Goal: Information Seeking & Learning: Find specific fact

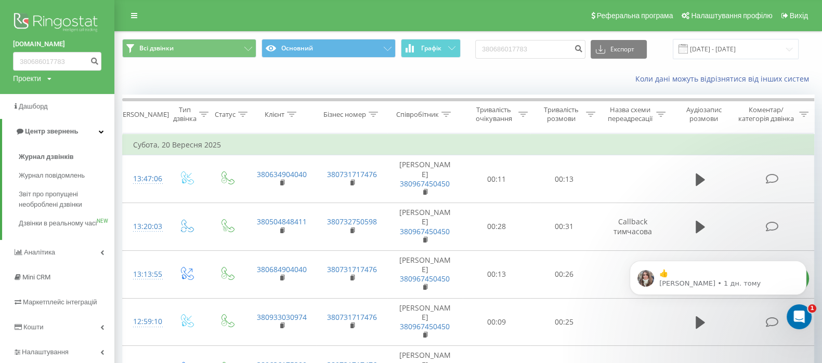
click at [66, 22] on img at bounding box center [57, 23] width 88 height 26
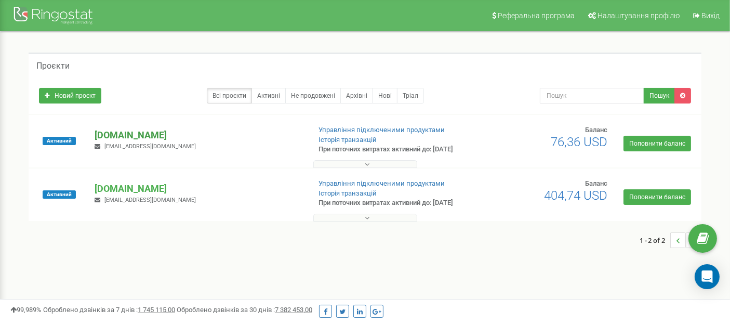
click at [120, 141] on p "[DOMAIN_NAME]" at bounding box center [198, 135] width 207 height 14
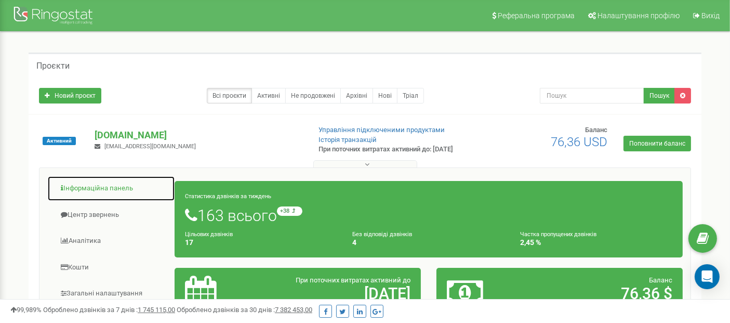
click at [98, 195] on link "Інформаційна панель" at bounding box center [111, 188] width 128 height 25
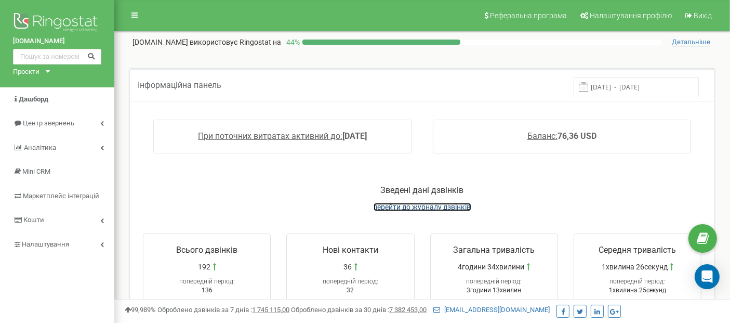
click at [429, 203] on span "перейти до журналу дзвінків" at bounding box center [423, 207] width 98 height 8
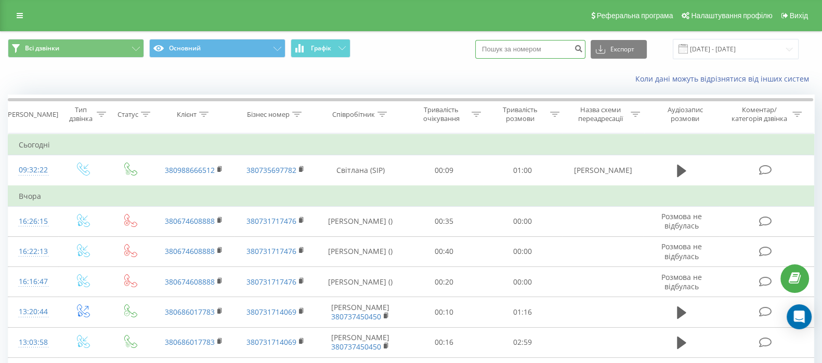
click at [509, 56] on input at bounding box center [530, 49] width 110 height 19
paste input "+380995651223"
click at [494, 48] on input "+380995651223" at bounding box center [530, 49] width 110 height 19
type input "380995651223"
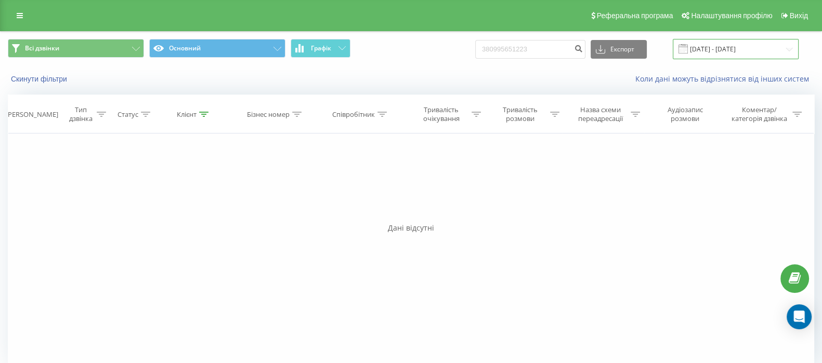
click at [737, 48] on input "[DATE] - [DATE]" at bounding box center [736, 49] width 126 height 20
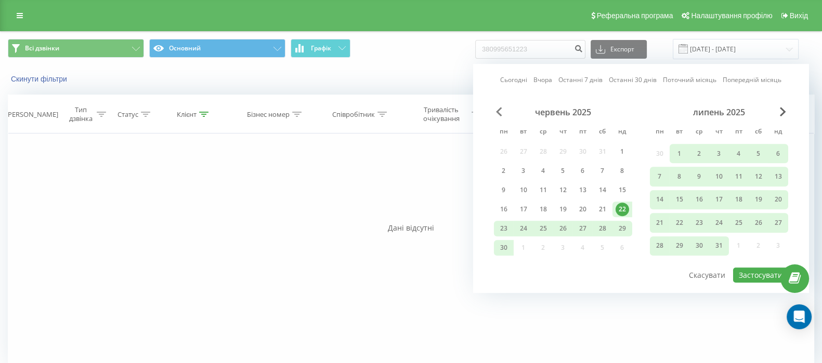
click at [501, 115] on span "Previous Month" at bounding box center [499, 111] width 6 height 9
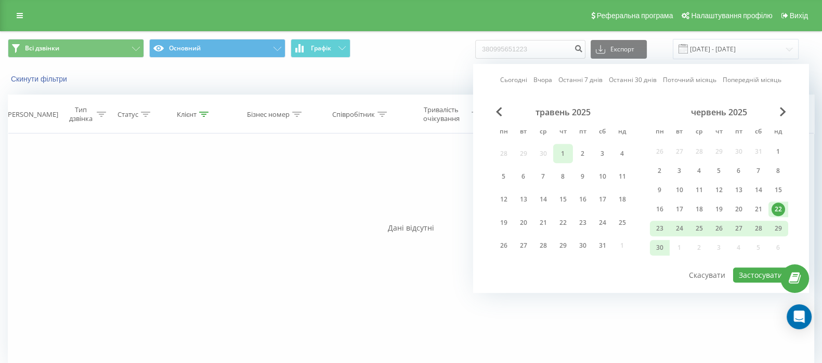
click at [566, 157] on div "1" at bounding box center [563, 154] width 14 height 14
click at [655, 247] on div "30" at bounding box center [660, 248] width 14 height 14
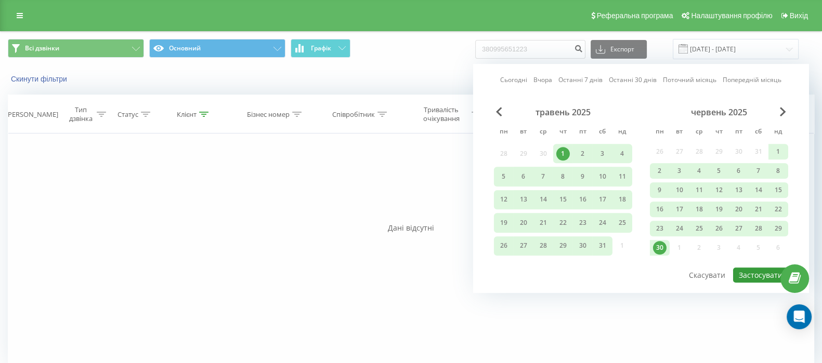
click at [753, 273] on button "Застосувати" at bounding box center [760, 275] width 55 height 15
type input "01.05.2025 - 30.06.2025"
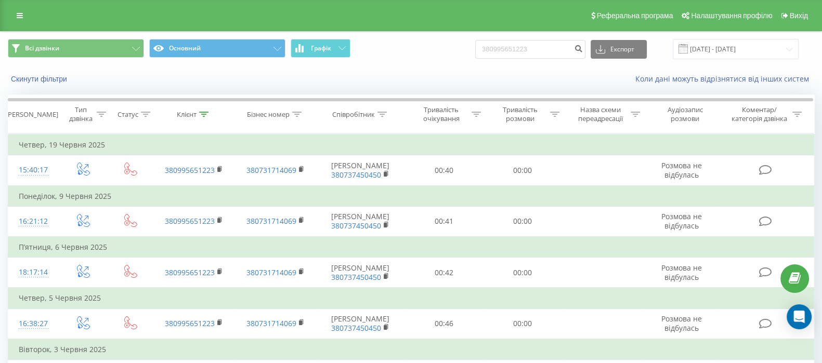
click at [140, 309] on td "Четвер, 5 Червня 2025" at bounding box center [411, 298] width 806 height 21
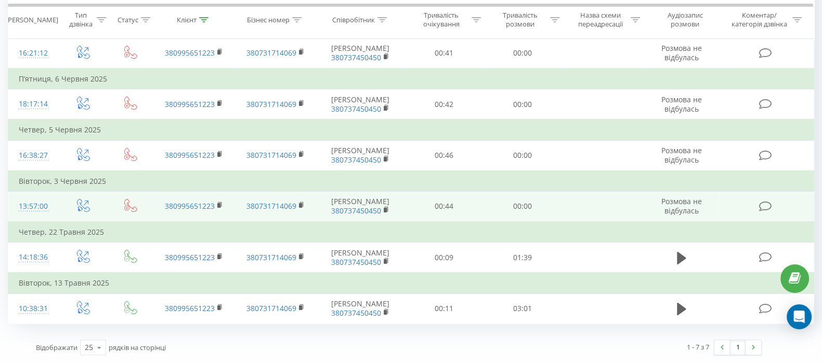
scroll to position [221, 0]
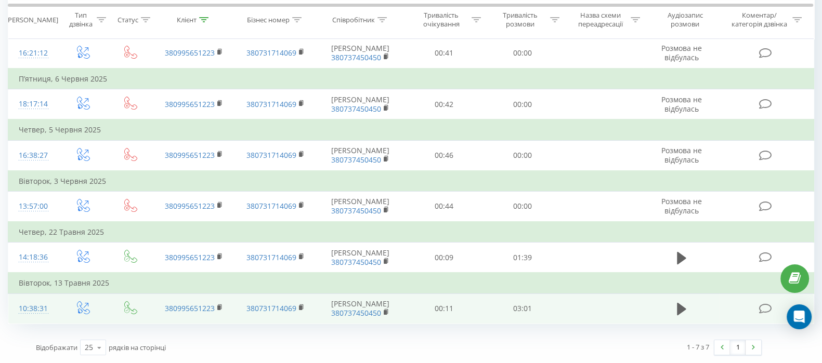
click at [29, 308] on div "10:38:31" at bounding box center [33, 309] width 29 height 20
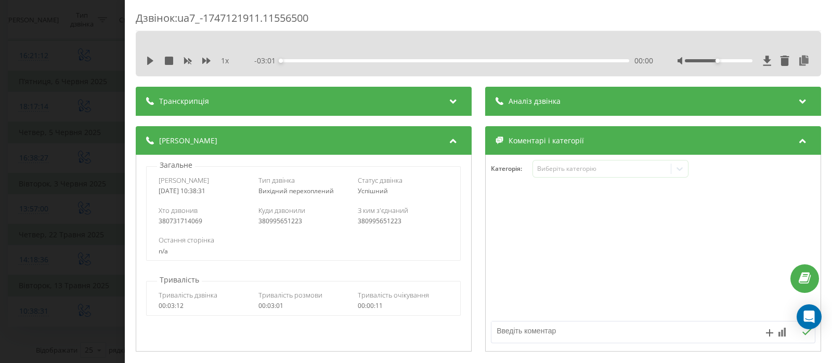
click at [78, 103] on div "Дзвінок : ua7_-1747121911.11556500 1 x - 03:01 00:00 00:00 Транскрипція Для AI-…" at bounding box center [416, 181] width 832 height 363
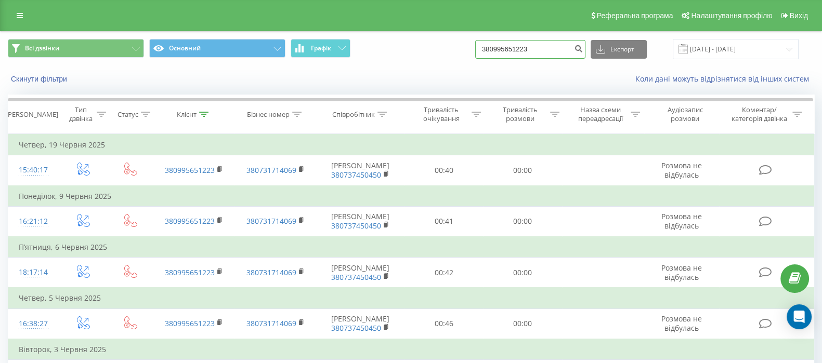
drag, startPoint x: 541, startPoint y: 48, endPoint x: 437, endPoint y: 53, distance: 104.6
click at [437, 53] on div "Всі дзвінки Основний Графік 380995651223 Експорт .csv .xls .xlsx 01.05.2025 - 3…" at bounding box center [411, 49] width 806 height 20
paste input "+380674050104"
click at [496, 44] on input "+380674050104" at bounding box center [530, 49] width 110 height 19
type input "380674050104"
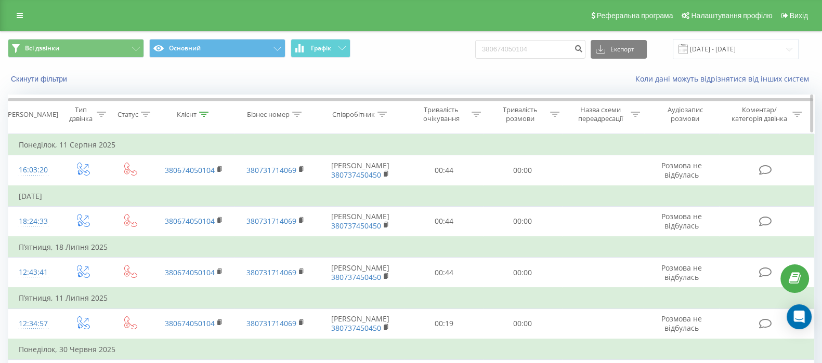
scroll to position [104, 0]
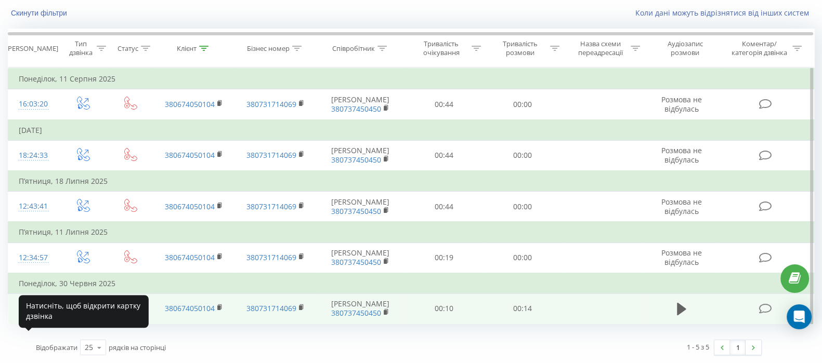
click at [39, 303] on div "12:57:22" at bounding box center [33, 309] width 29 height 20
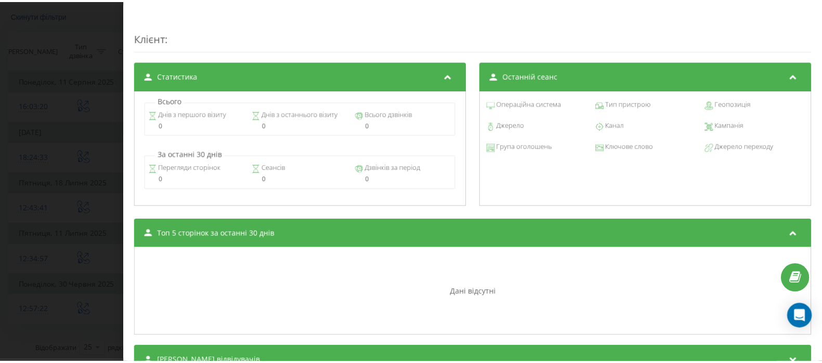
scroll to position [439, 0]
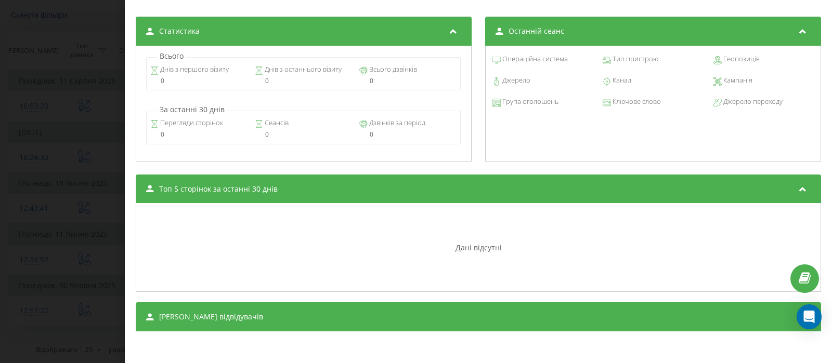
click at [66, 174] on div "Дзвінок : ua6_-1751277442.4593806 1 x - 00:01 00:00 00:00 Транскрипція Для AI-а…" at bounding box center [416, 181] width 832 height 363
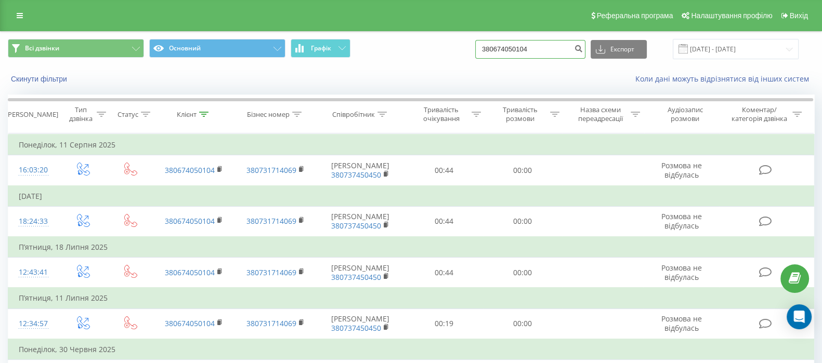
drag, startPoint x: 556, startPoint y: 48, endPoint x: 430, endPoint y: 58, distance: 125.7
click at [430, 58] on div "Всі дзвінки Основний Графік 380674050104 Експорт .csv .xls .xlsx 22.06.2025 - 2…" at bounding box center [411, 49] width 806 height 20
paste input "+380674119501"
click at [493, 50] on input "+380674119501" at bounding box center [530, 49] width 110 height 19
type input "380674119501"
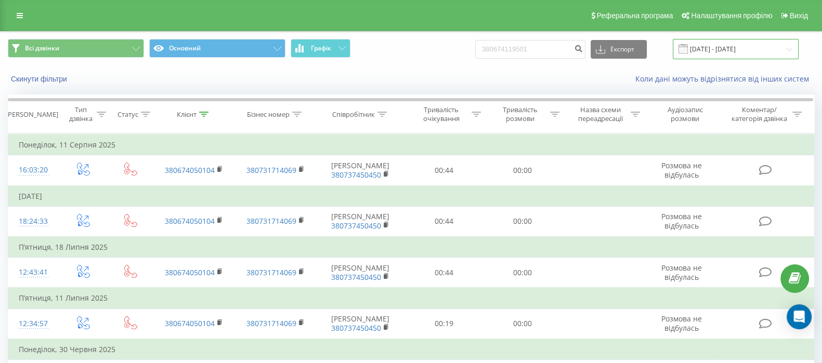
click at [735, 46] on input "22.06.2025 - 22.09.2025" at bounding box center [736, 49] width 126 height 20
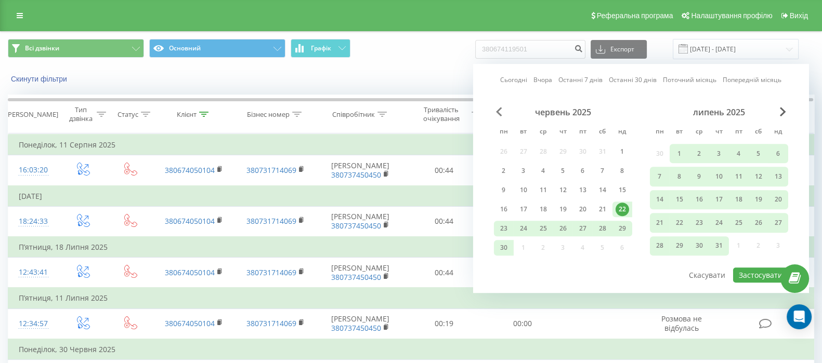
click at [499, 108] on span "Previous Month" at bounding box center [499, 111] width 6 height 9
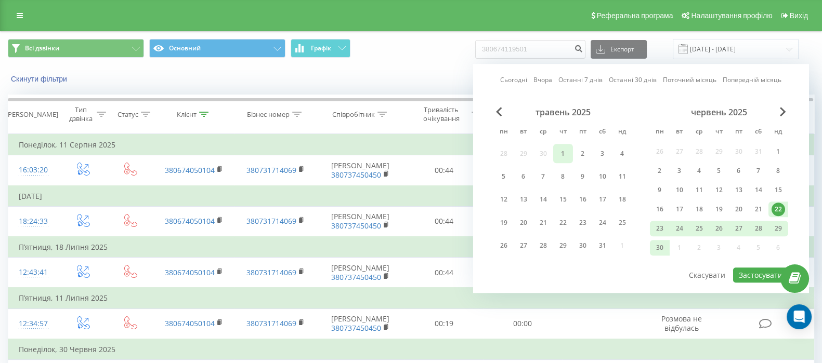
click at [561, 152] on div "1" at bounding box center [563, 154] width 14 height 14
click at [653, 248] on div "30" at bounding box center [660, 248] width 14 height 14
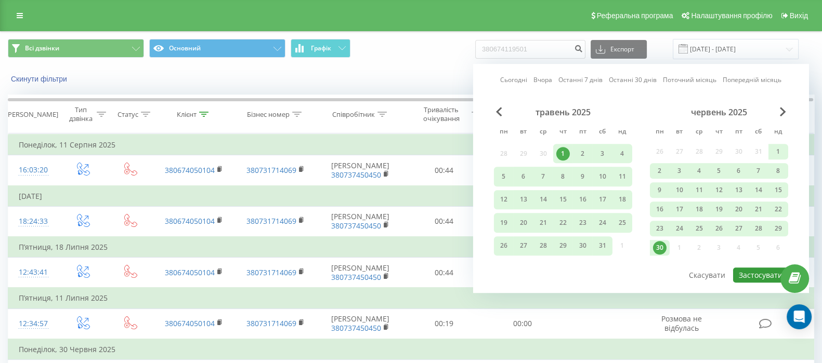
click at [761, 272] on button "Застосувати" at bounding box center [760, 275] width 55 height 15
type input "[DATE] - [DATE]"
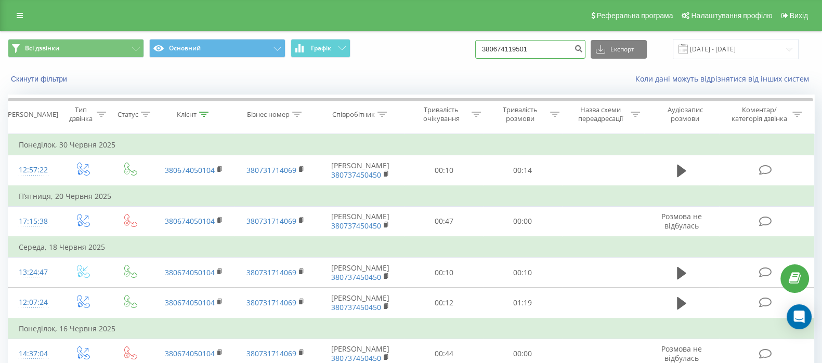
click at [556, 48] on input "380674119501" at bounding box center [530, 49] width 110 height 19
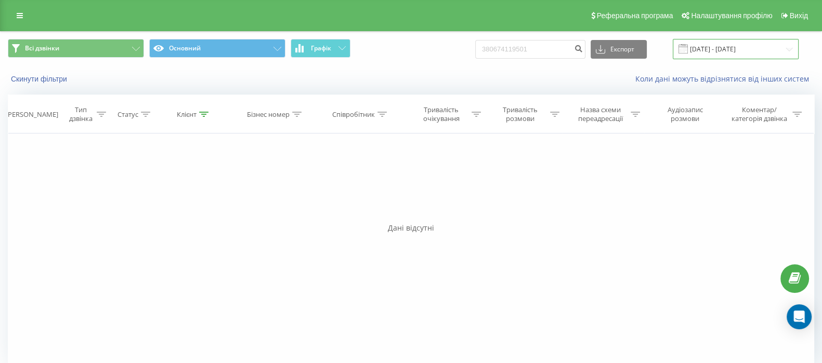
click at [710, 45] on input "[DATE] - [DATE]" at bounding box center [736, 49] width 126 height 20
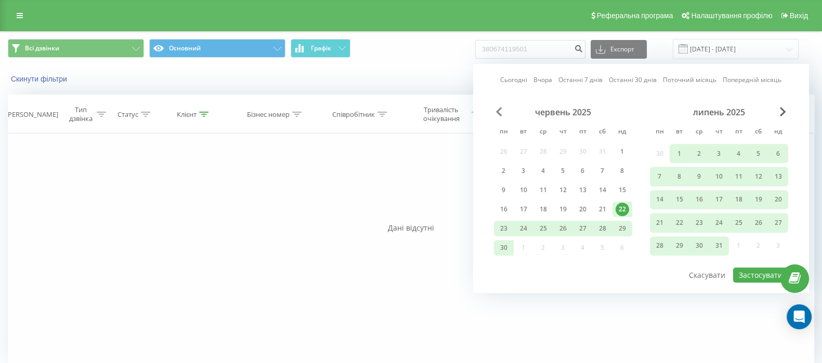
click at [497, 109] on span "Previous Month" at bounding box center [499, 111] width 6 height 9
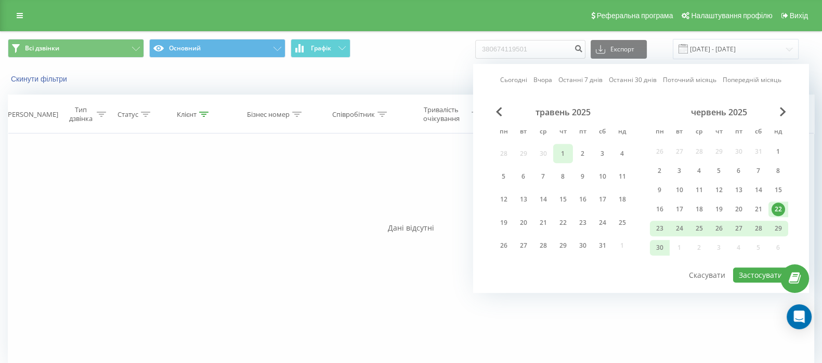
click at [567, 156] on div "1" at bounding box center [563, 154] width 14 height 14
click at [659, 245] on div "30" at bounding box center [660, 248] width 14 height 14
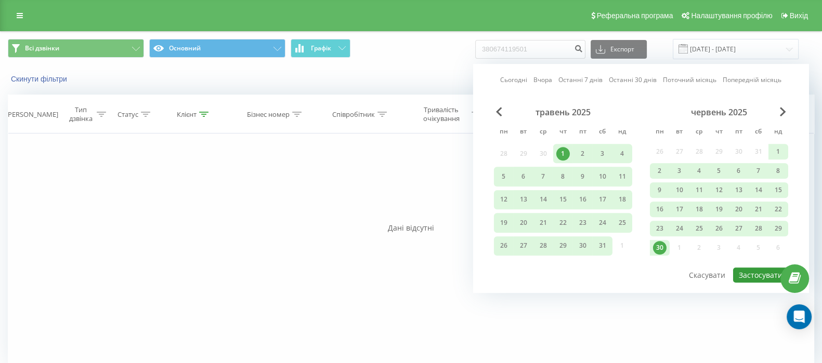
click at [745, 277] on button "Застосувати" at bounding box center [760, 275] width 55 height 15
type input "[DATE] - [DATE]"
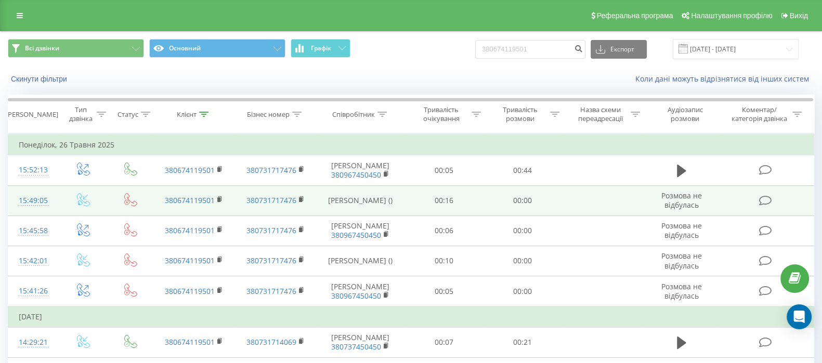
scroll to position [108, 0]
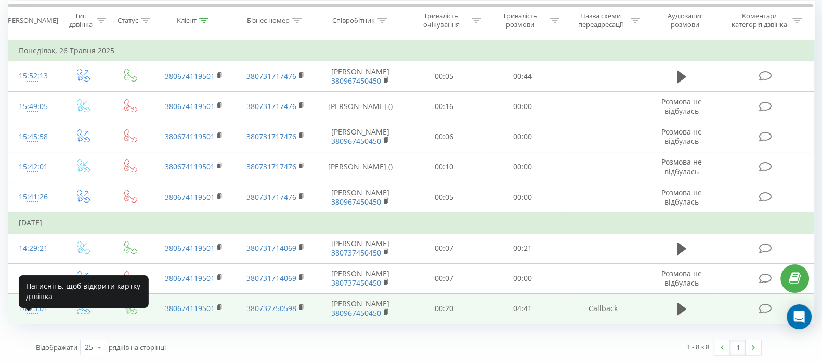
click at [27, 304] on div "14:23:01" at bounding box center [33, 309] width 29 height 20
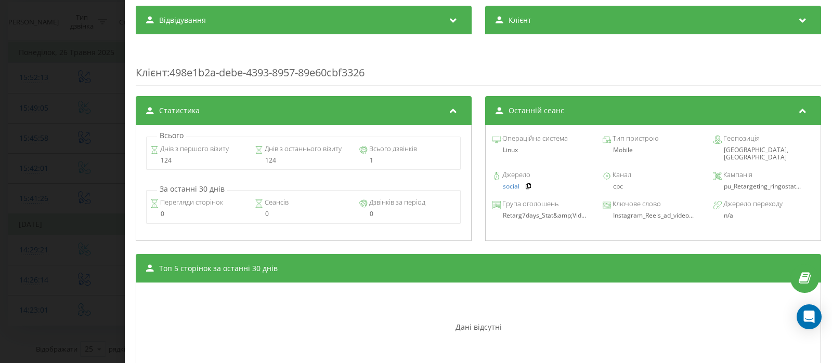
scroll to position [360, 0]
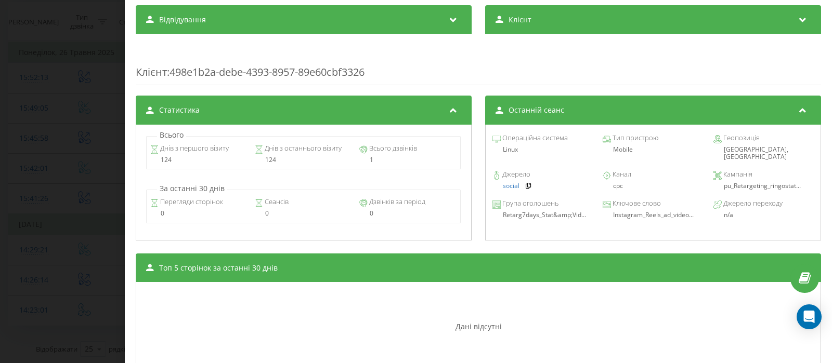
click at [724, 181] on span "pu_Retargeting_ringostat..." at bounding box center [762, 185] width 77 height 9
drag, startPoint x: 716, startPoint y: 179, endPoint x: 829, endPoint y: 186, distance: 113.0
click at [829, 186] on div "Дзвінок : ua9_-1747740181.18001140 1 x - 04:50 00:00 00:00 Транскрипція Для AI-…" at bounding box center [478, 181] width 707 height 363
copy span "pu_Retargeting_ringostat..."
